Goal: Information Seeking & Learning: Compare options

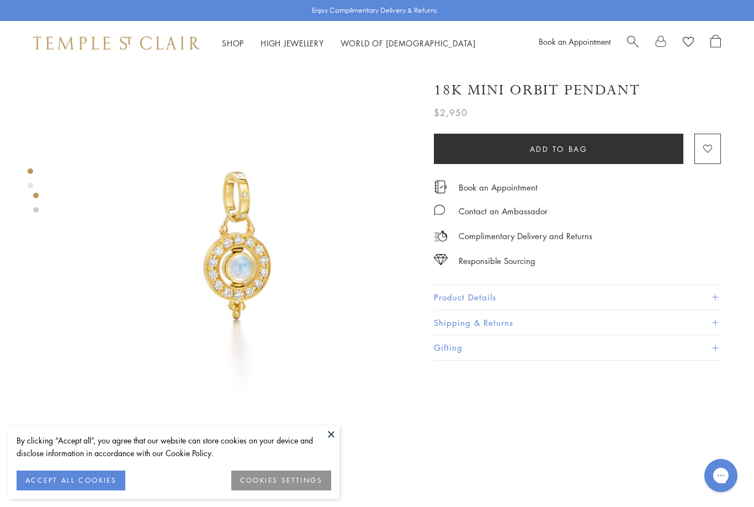
click at [512, 294] on button "Product Details" at bounding box center [577, 297] width 287 height 25
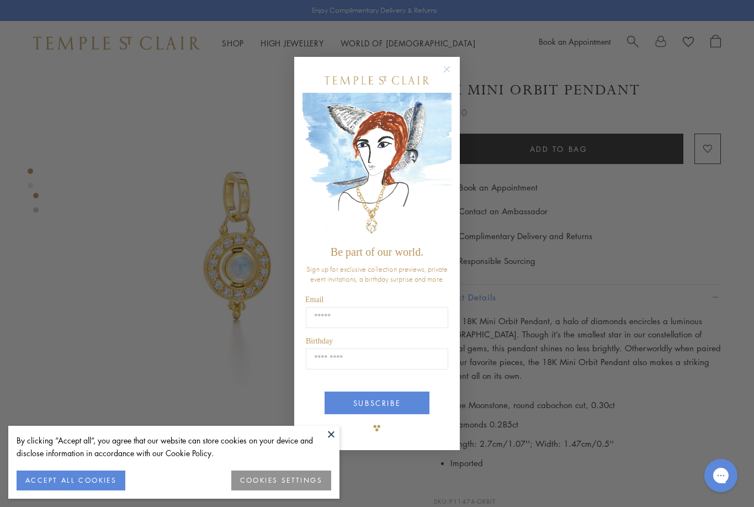
click at [451, 63] on circle "Close dialog" at bounding box center [446, 69] width 13 height 13
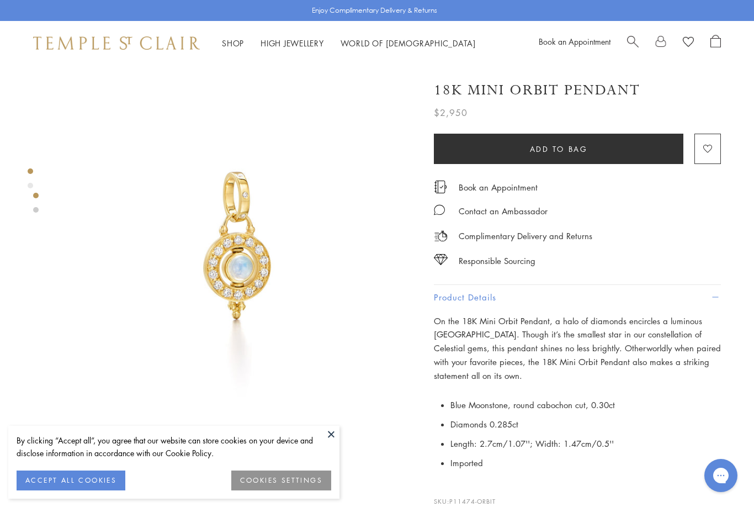
click at [710, 147] on image "button" at bounding box center [707, 149] width 9 height 8
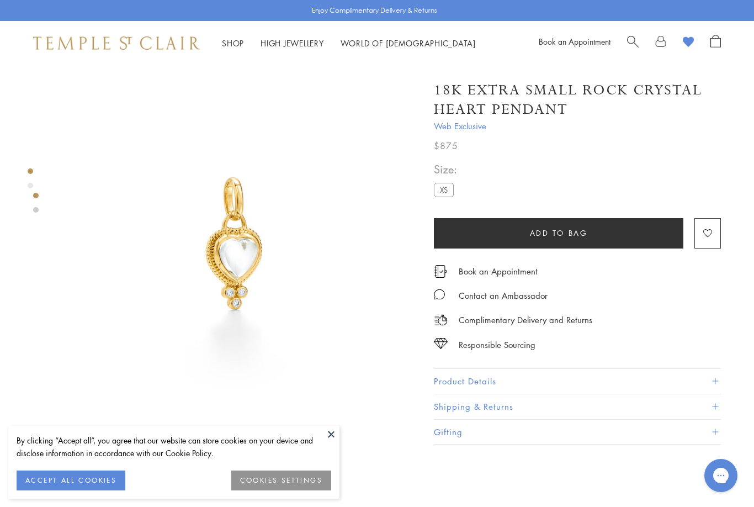
click at [499, 373] on button "Product Details" at bounding box center [577, 381] width 287 height 25
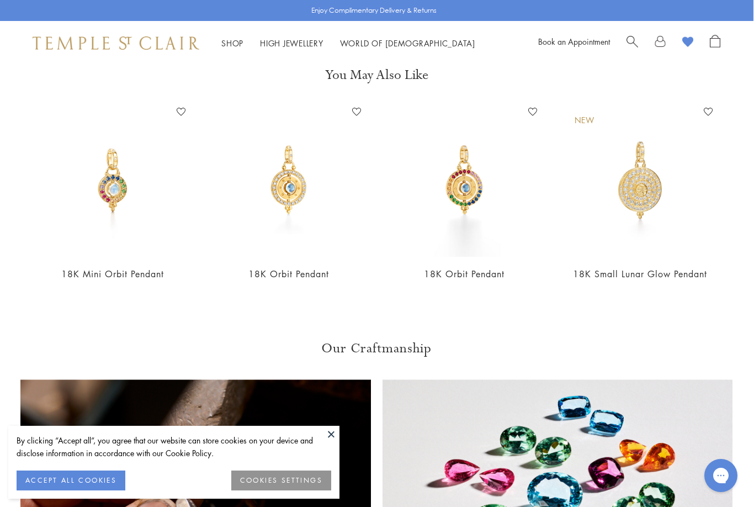
scroll to position [779, 1]
click at [120, 192] on img at bounding box center [112, 180] width 154 height 154
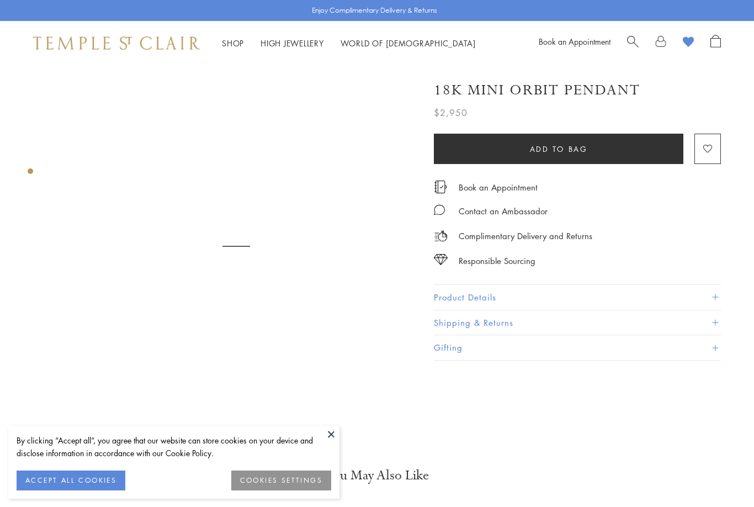
click at [548, 295] on button "Product Details" at bounding box center [577, 297] width 287 height 25
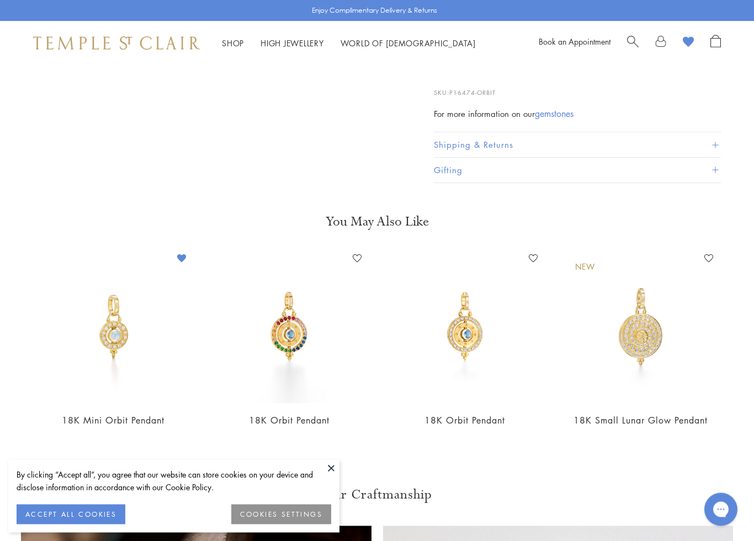
scroll to position [464, 0]
click at [128, 336] on img at bounding box center [113, 325] width 154 height 154
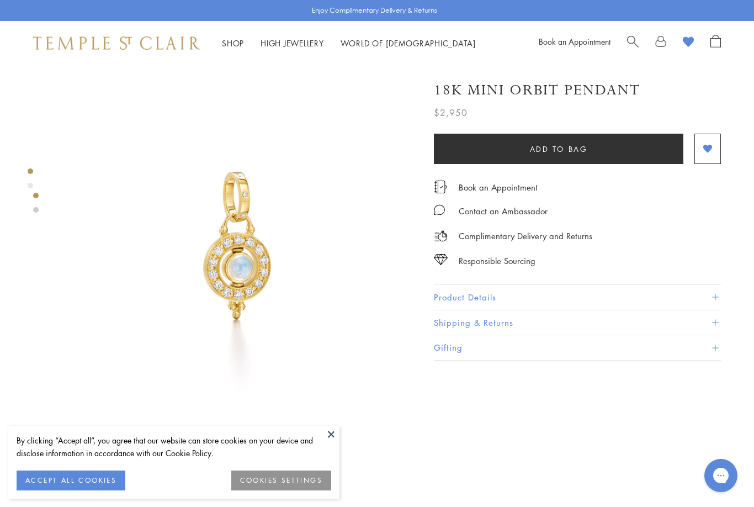
click at [752, 444] on div "18K Mini Orbit Pendant $2,950 On the 18K Mini Orbit Pendant, a halo of diamonds…" at bounding box center [594, 435] width 320 height 741
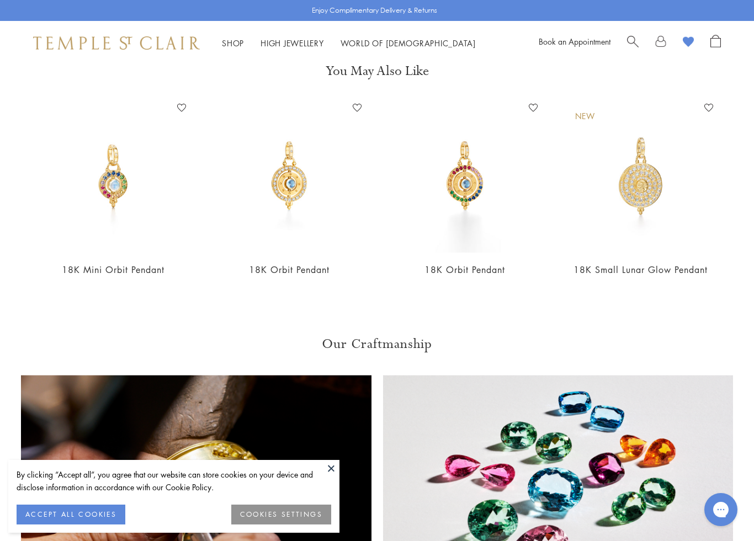
scroll to position [790, 0]
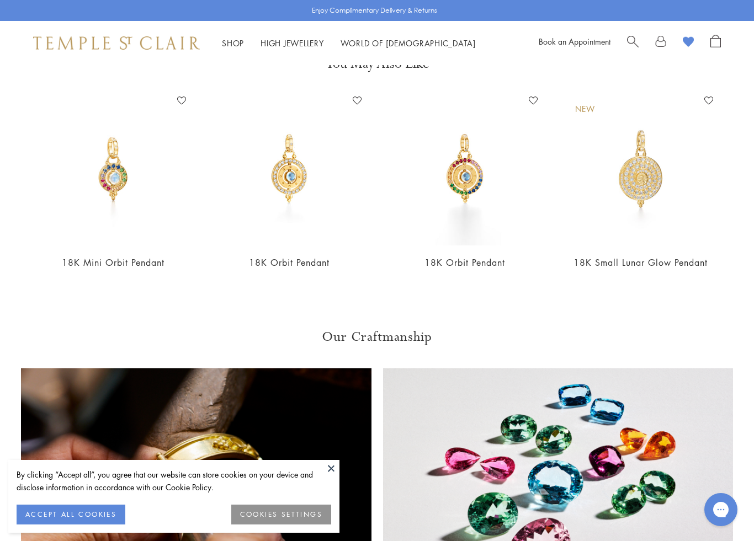
click at [126, 189] on img at bounding box center [113, 169] width 154 height 154
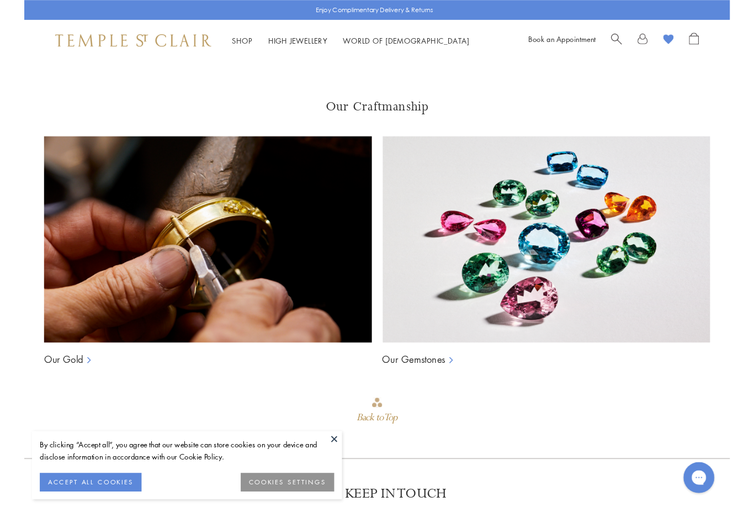
scroll to position [348, 0]
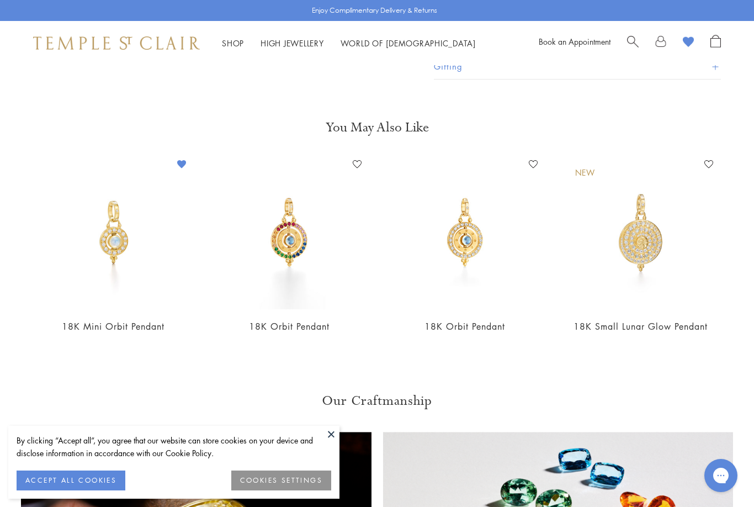
click at [132, 248] on img at bounding box center [113, 233] width 154 height 154
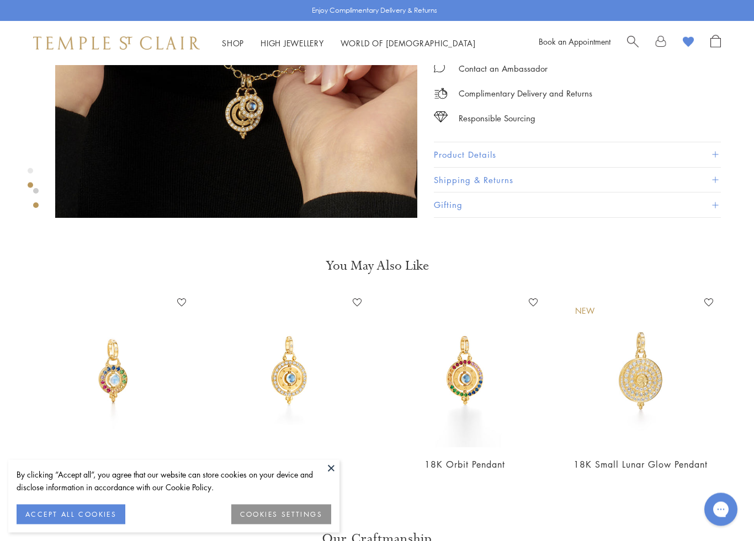
scroll to position [588, 0]
click at [480, 364] on img at bounding box center [465, 371] width 154 height 154
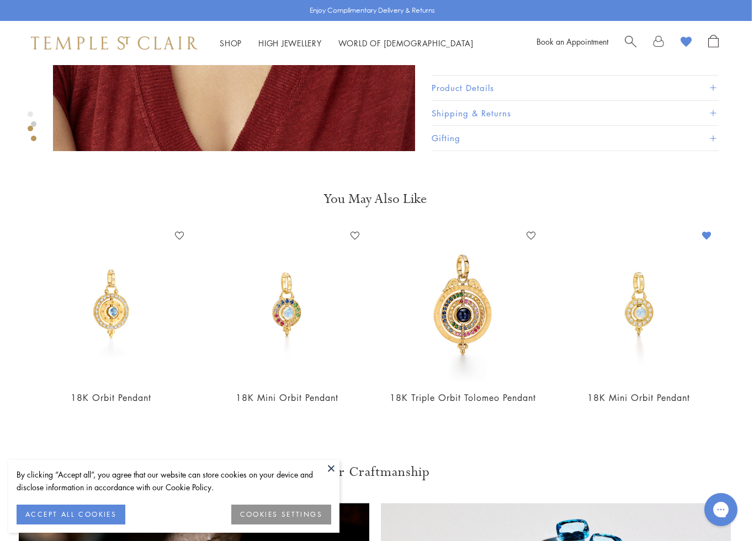
scroll to position [655, 2]
click at [641, 329] on img at bounding box center [639, 304] width 154 height 154
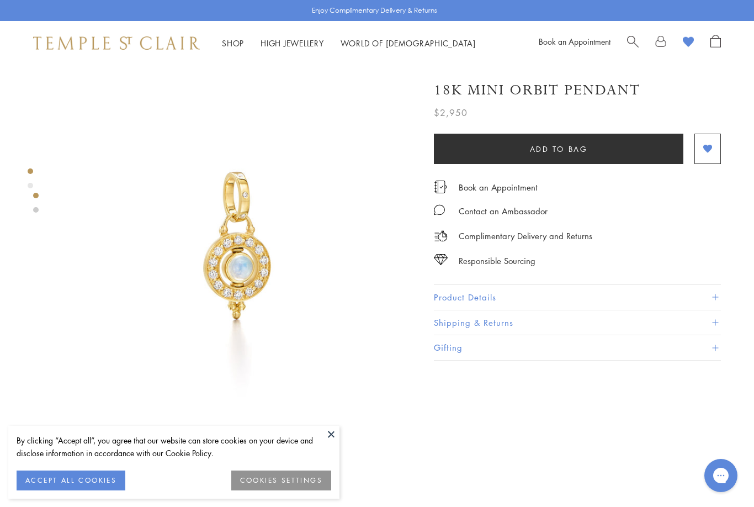
click at [488, 296] on button "Product Details" at bounding box center [577, 297] width 287 height 25
